Goal: Task Accomplishment & Management: Use online tool/utility

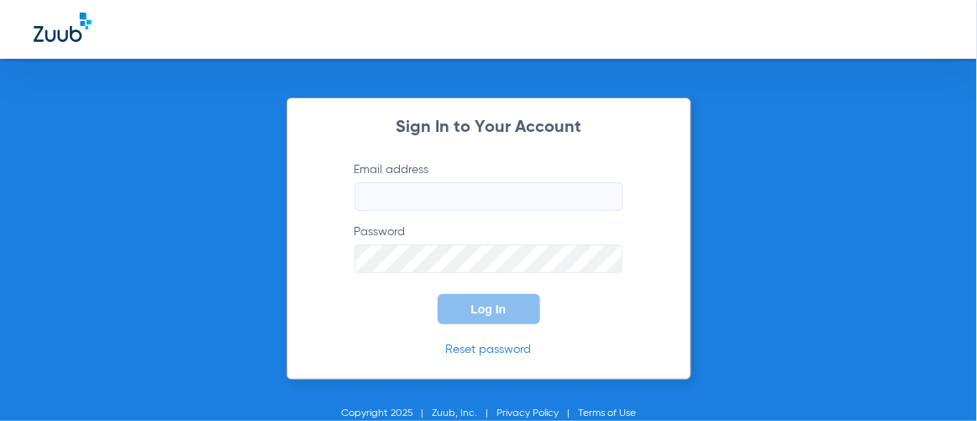
click at [417, 201] on input "Email address" at bounding box center [488, 196] width 269 height 29
paste input "[EMAIL_ADDRESS][DOMAIN_NAME]"
type input "[EMAIL_ADDRESS][DOMAIN_NAME]"
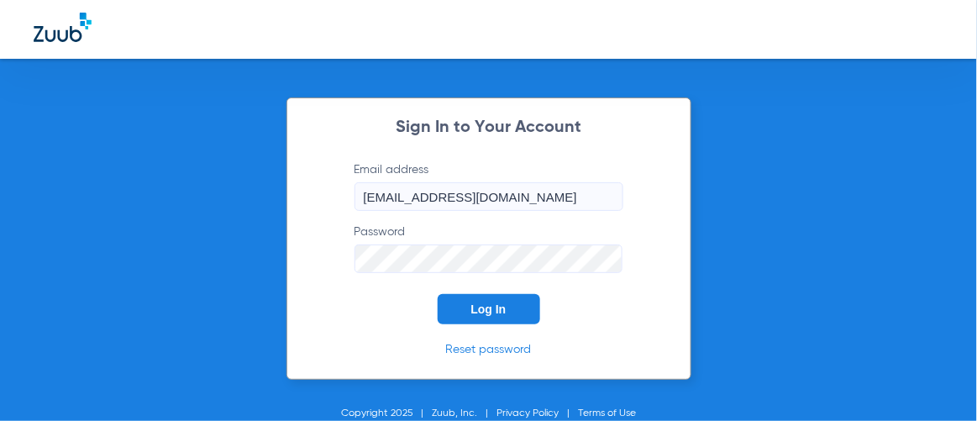
click at [183, 257] on div "Sign In to Your Account Email address [EMAIL_ADDRESS][DOMAIN_NAME] Password Log…" at bounding box center [488, 210] width 977 height 421
click at [460, 316] on button "Log In" at bounding box center [488, 309] width 102 height 30
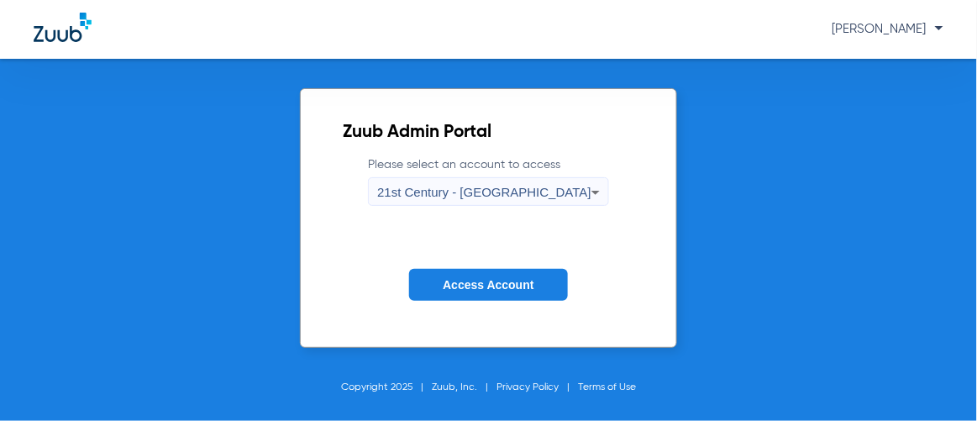
click at [477, 193] on span "21st Century - [GEOGRAPHIC_DATA]" at bounding box center [484, 192] width 214 height 14
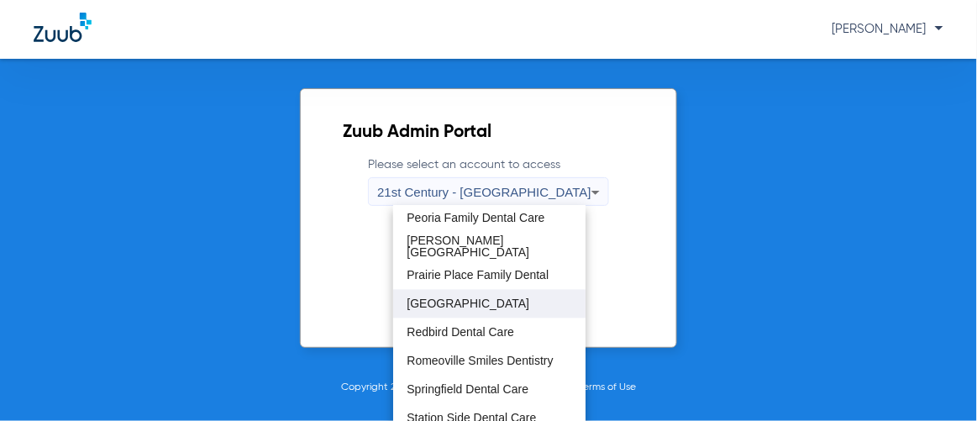
scroll to position [805, 0]
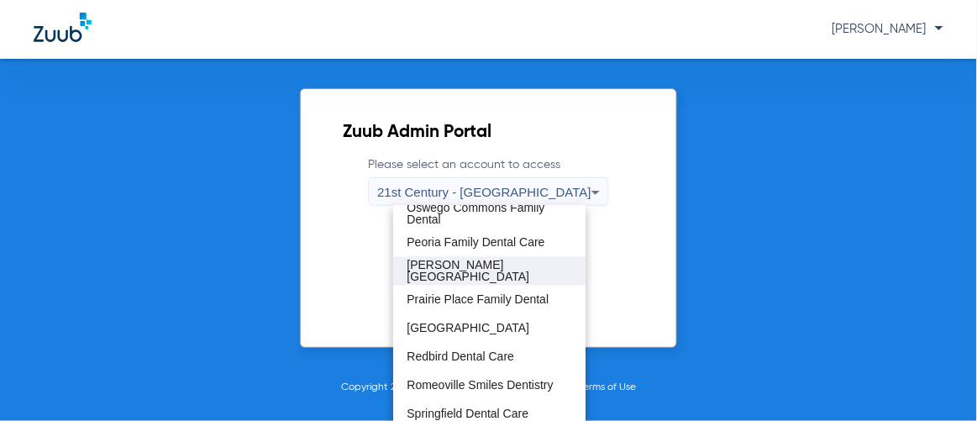
click at [495, 280] on mat-option "[PERSON_NAME][GEOGRAPHIC_DATA]" at bounding box center [488, 271] width 191 height 29
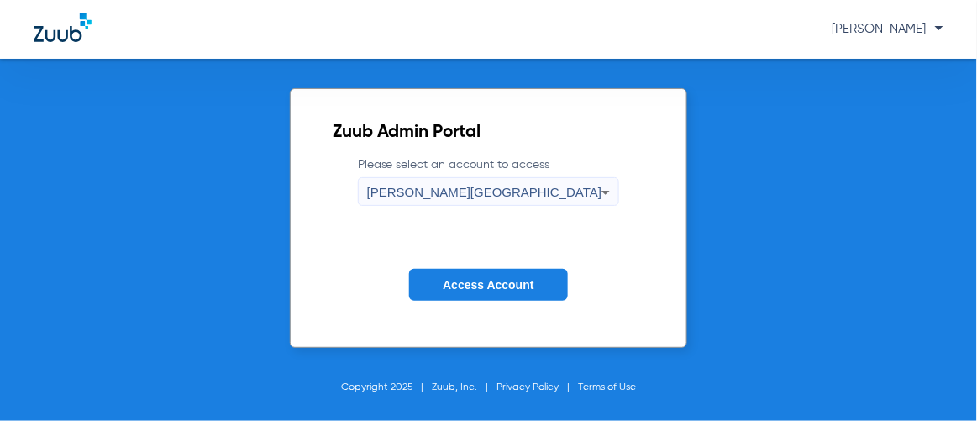
click at [495, 280] on span "Access Account" at bounding box center [488, 284] width 91 height 13
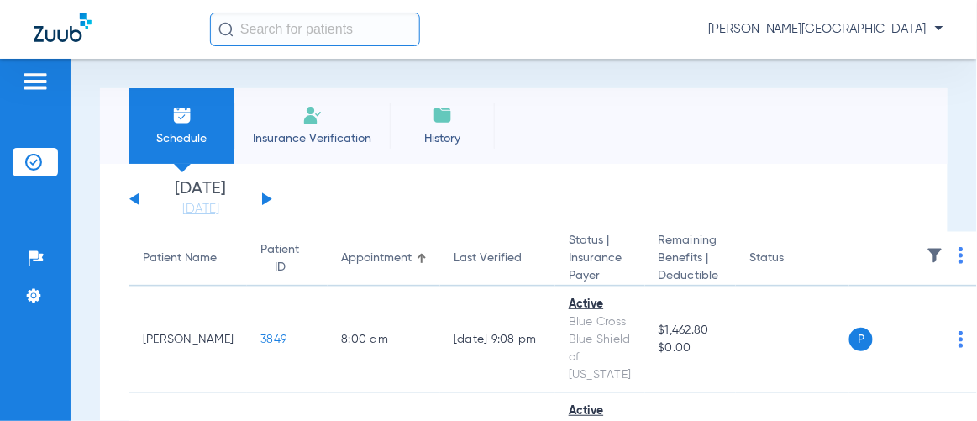
click at [320, 36] on input "text" at bounding box center [315, 30] width 210 height 34
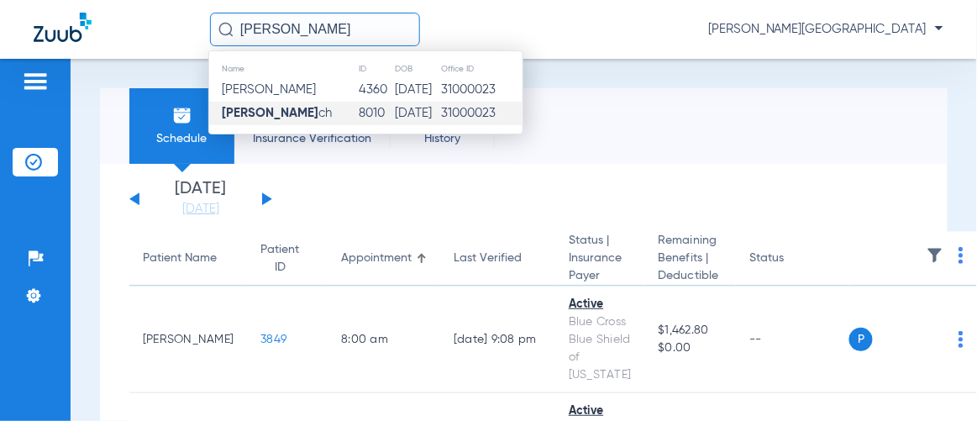
type input "[PERSON_NAME]"
click at [302, 106] on td "[PERSON_NAME] ch" at bounding box center [283, 114] width 149 height 24
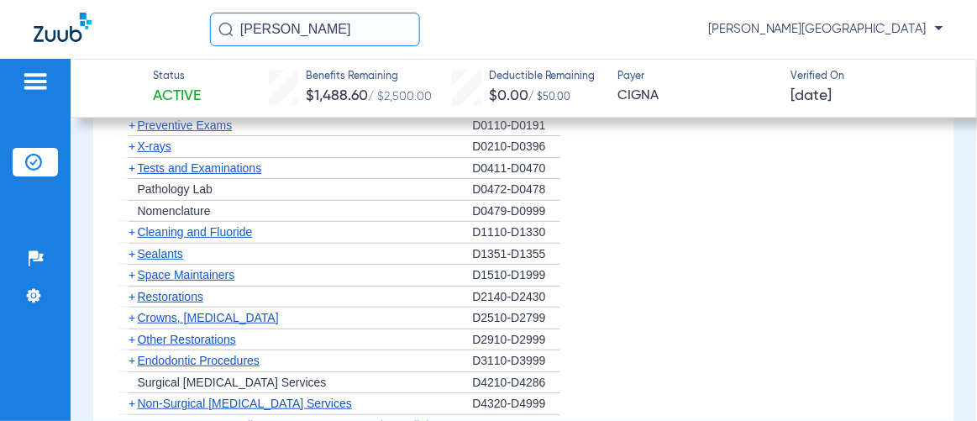
scroll to position [1221, 0]
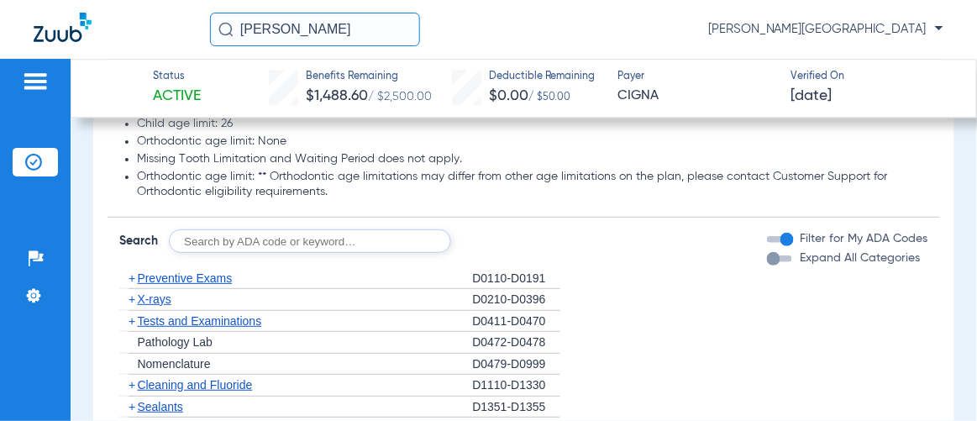
click at [294, 241] on input "text" at bounding box center [310, 241] width 282 height 24
type input "d4381"
click button "Search" at bounding box center [513, 241] width 66 height 24
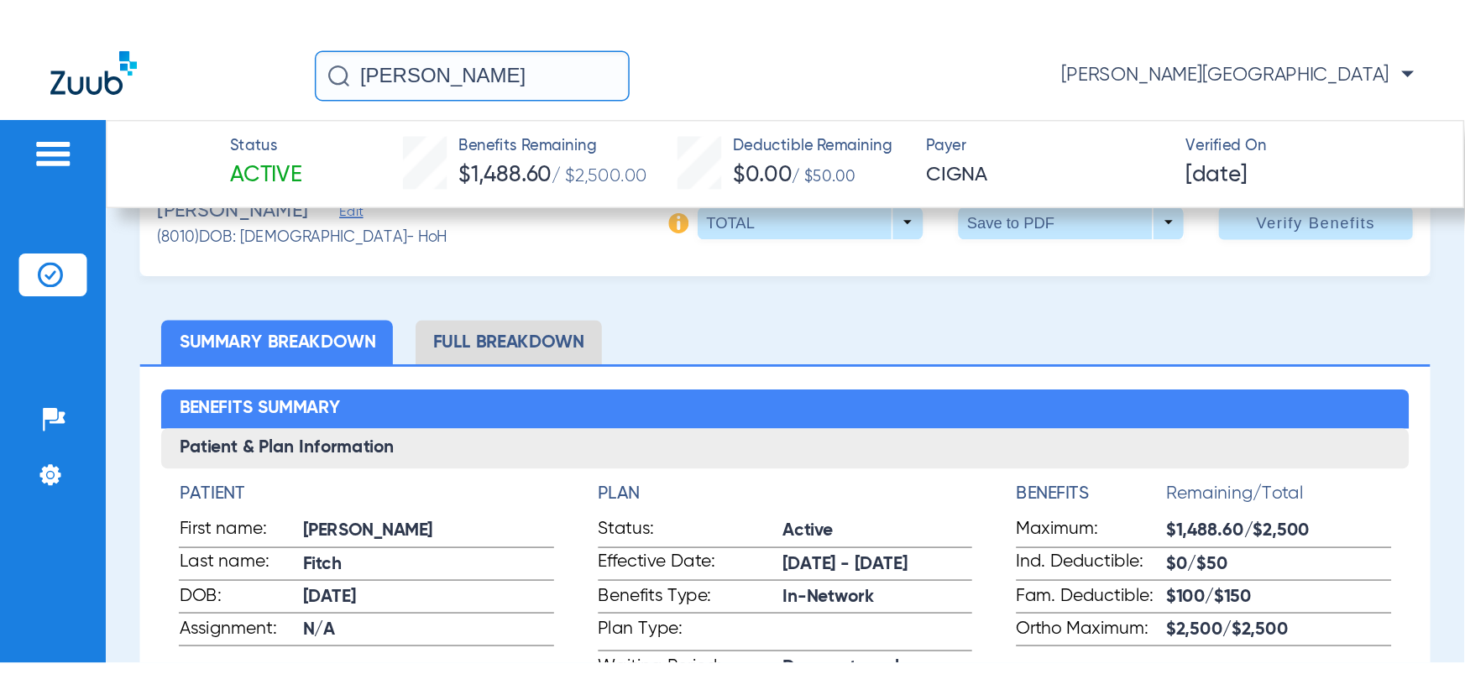
scroll to position [0, 0]
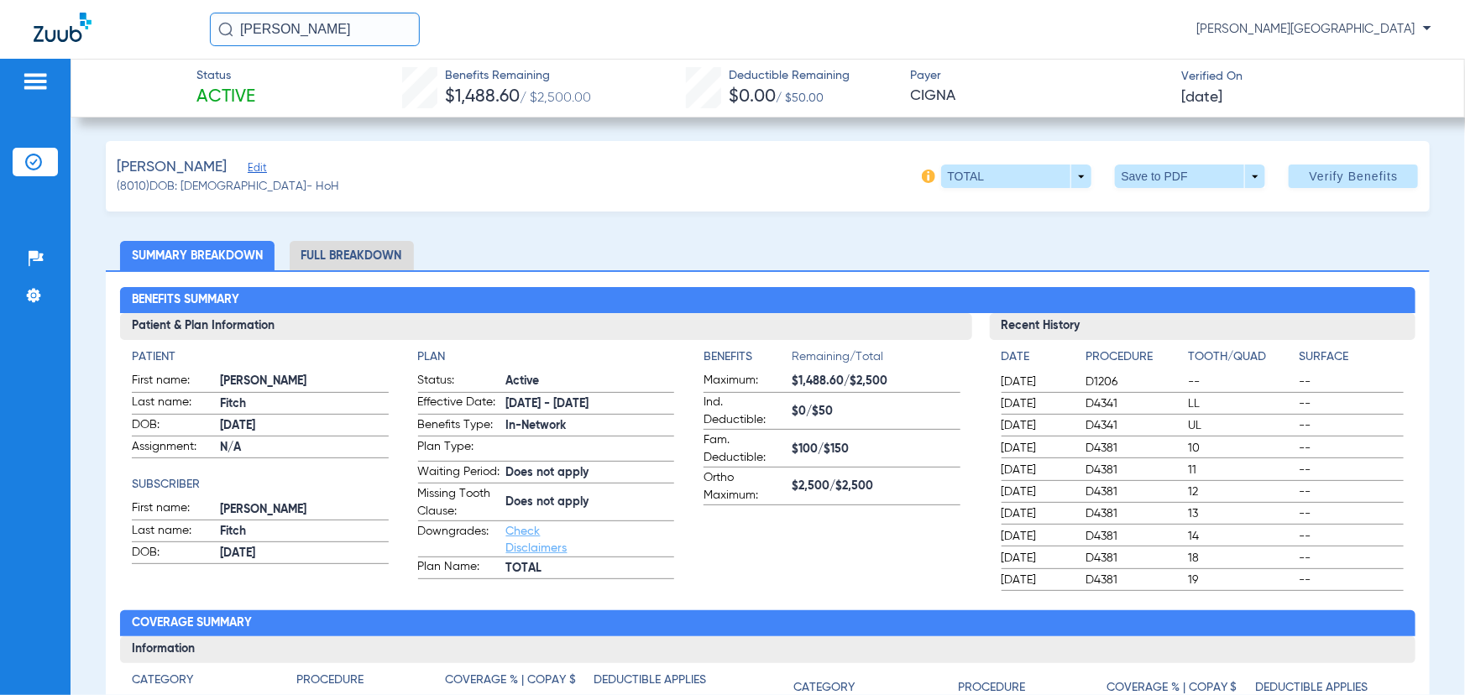
click at [388, 246] on li "Full Breakdown" at bounding box center [352, 255] width 124 height 29
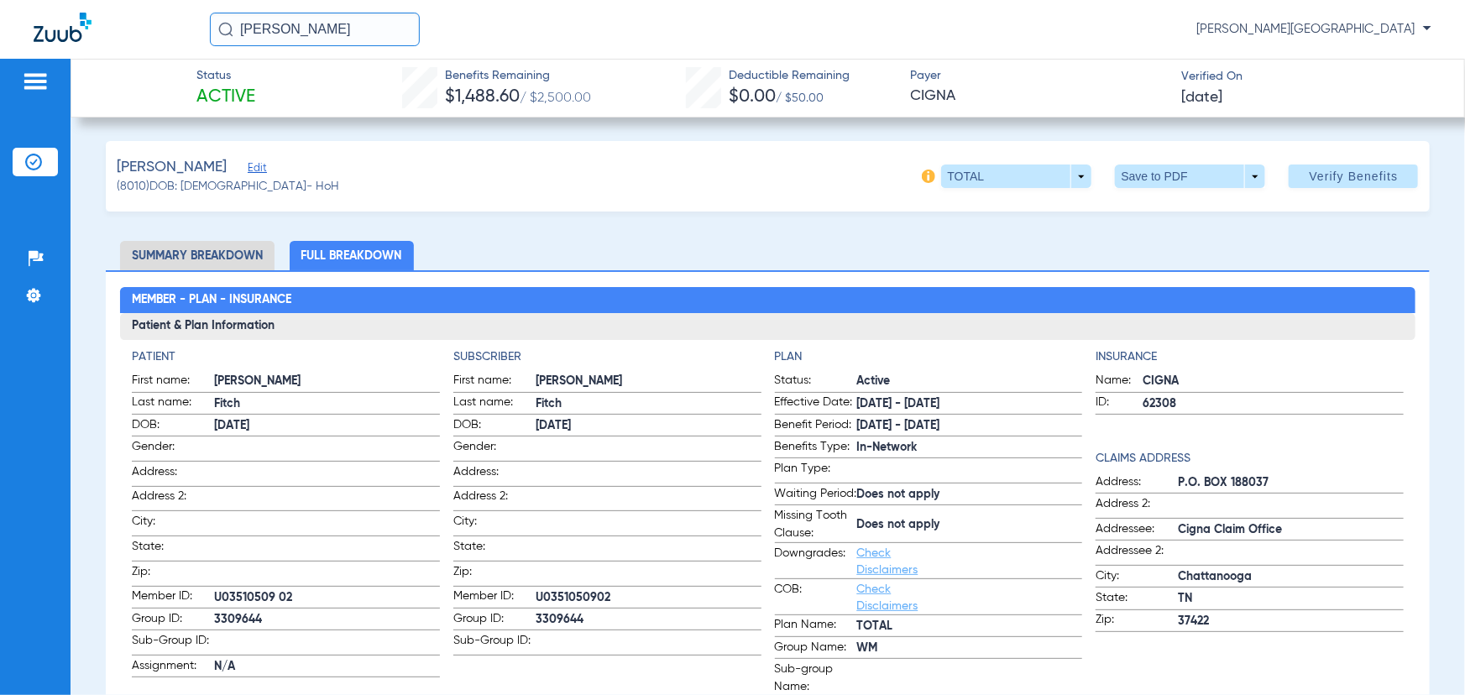
drag, startPoint x: 333, startPoint y: 33, endPoint x: 169, endPoint y: 18, distance: 164.4
click at [169, 18] on div "[PERSON_NAME] fit [PERSON_NAME][GEOGRAPHIC_DATA]" at bounding box center [732, 29] width 1465 height 59
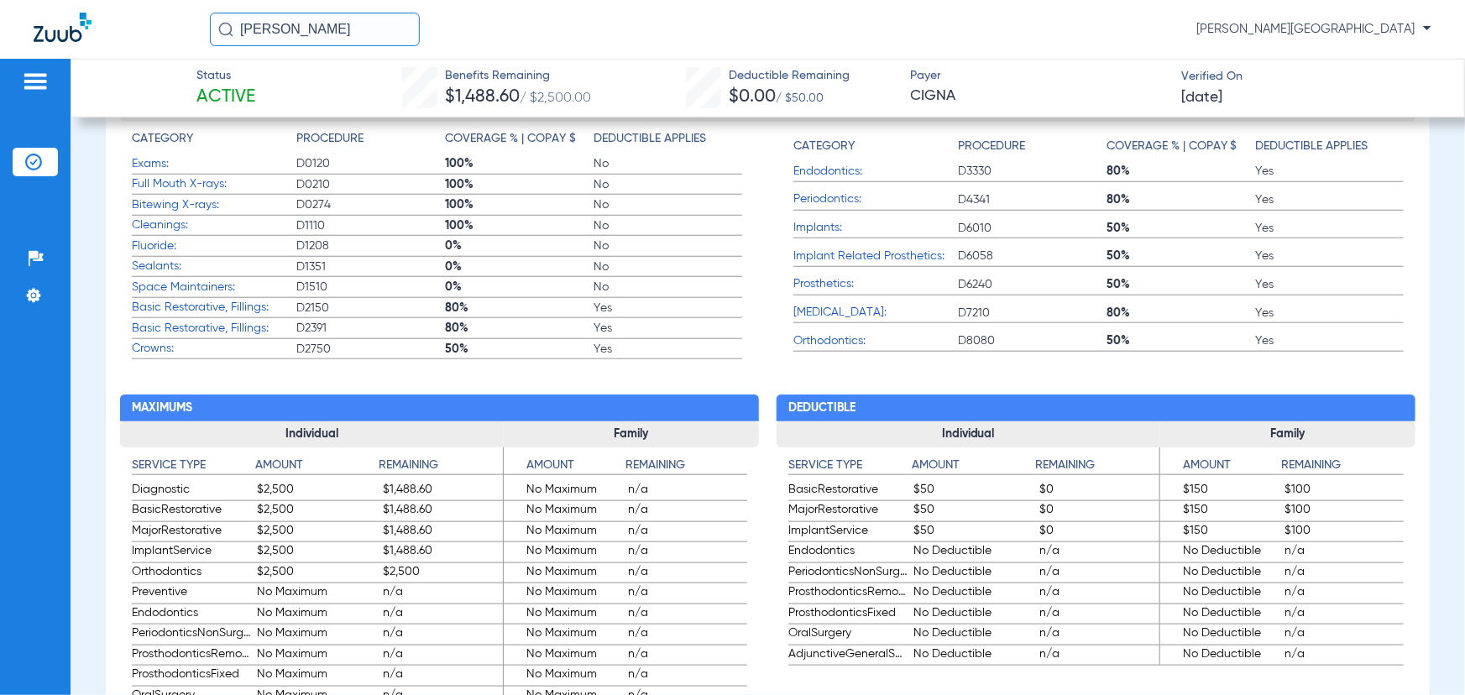
scroll to position [763, 0]
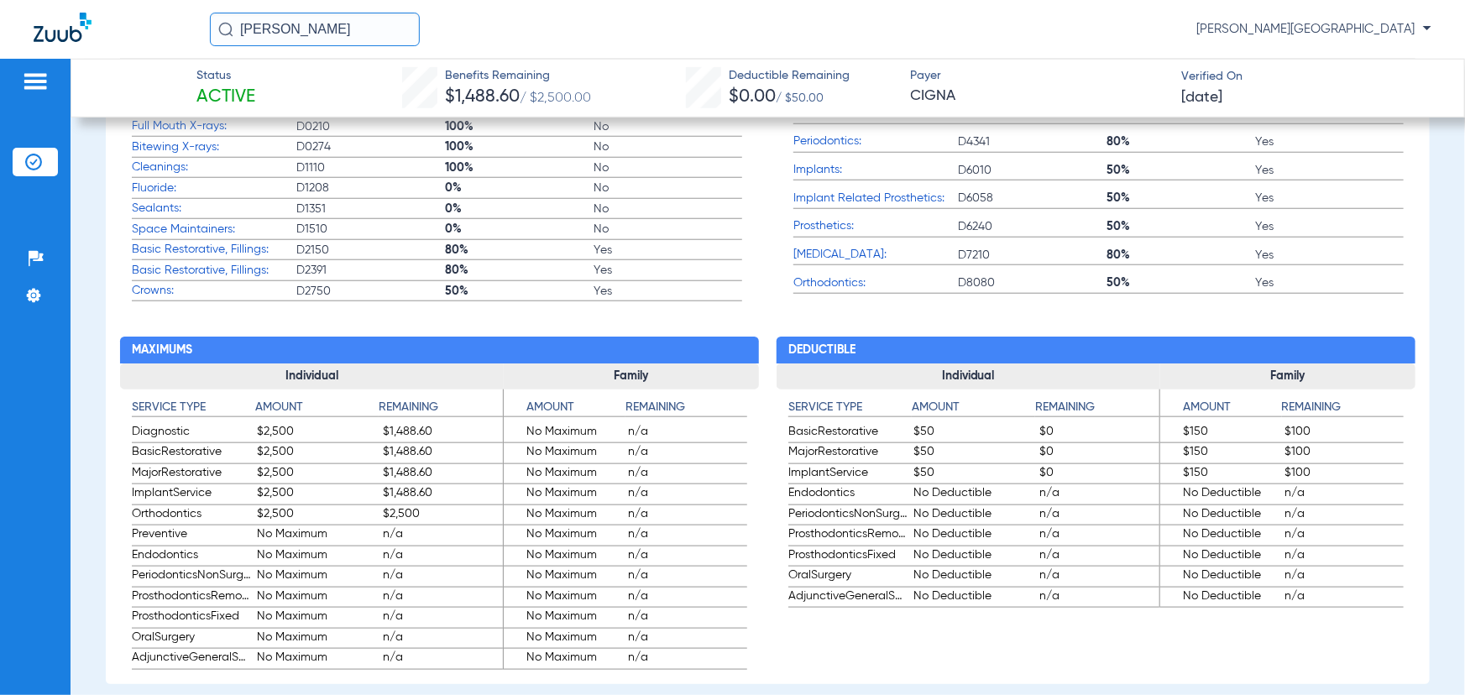
click at [830, 150] on span "Periodontics:" at bounding box center [875, 142] width 165 height 18
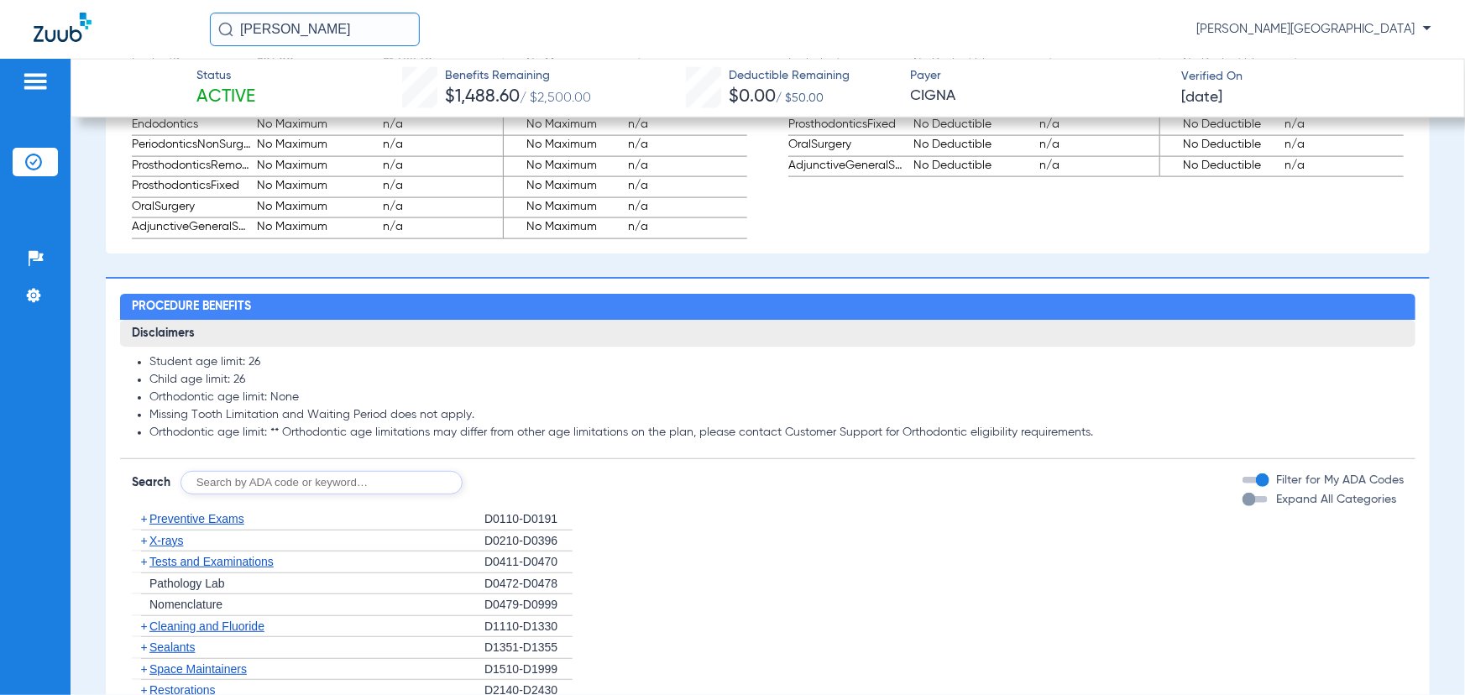
scroll to position [1221, 0]
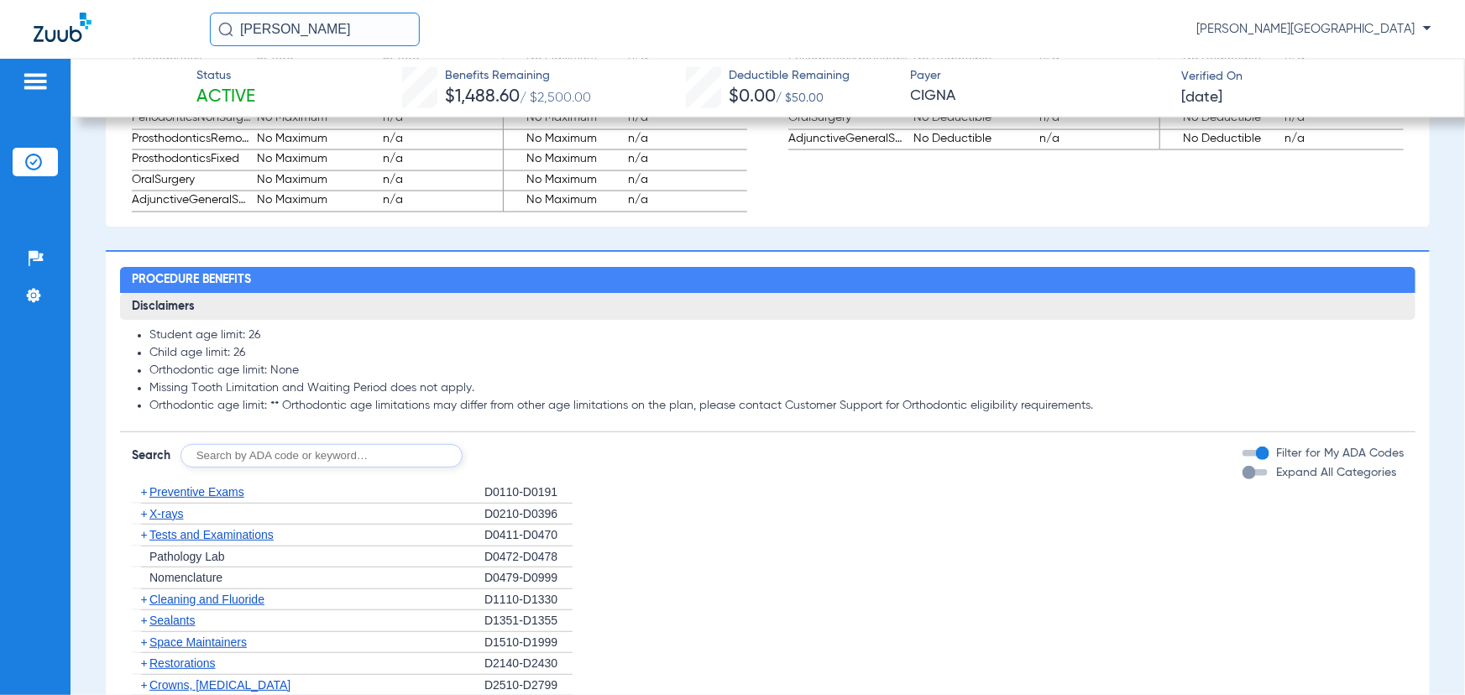
click at [371, 420] on input "text" at bounding box center [322, 456] width 282 height 24
type input "d4381"
click button "Search" at bounding box center [525, 456] width 66 height 24
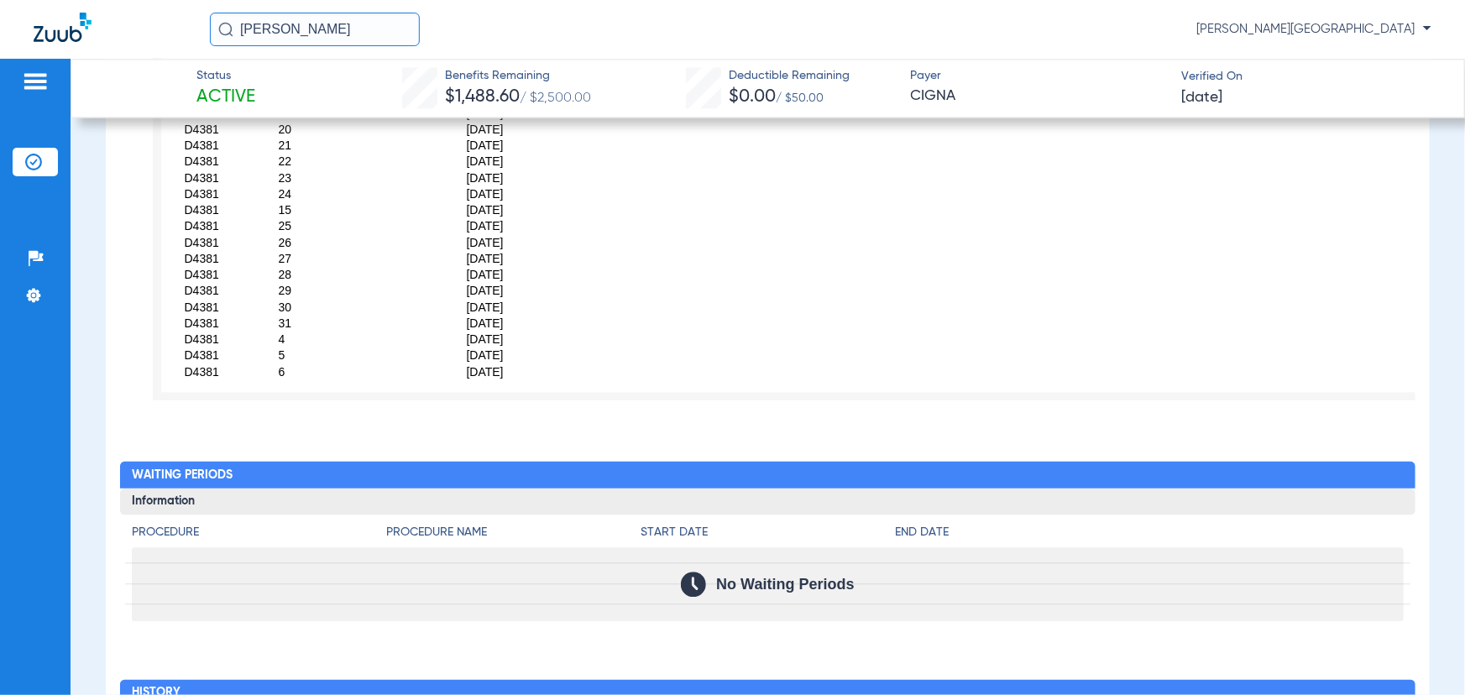
scroll to position [1297, 0]
